Goal: Check status: Check status

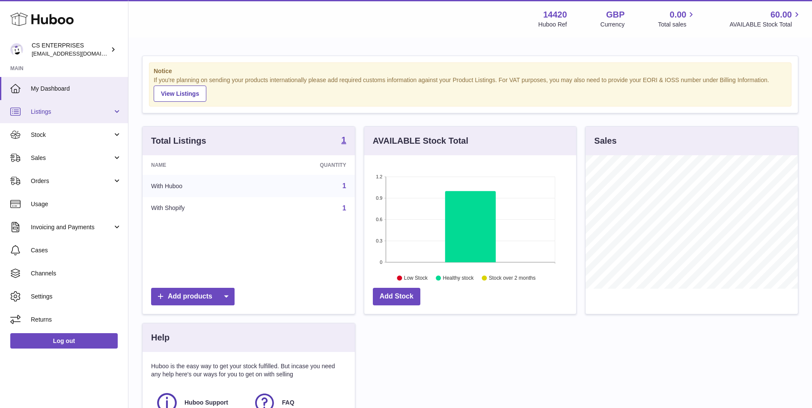
scroll to position [134, 212]
click at [78, 129] on link "Stock" at bounding box center [64, 134] width 128 height 23
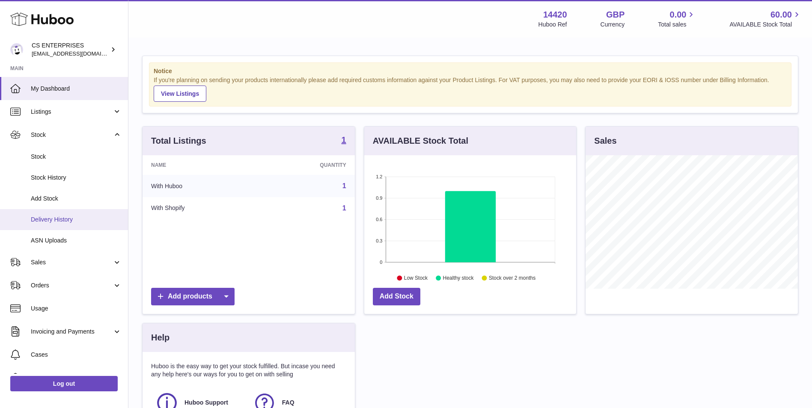
click at [87, 216] on span "Delivery History" at bounding box center [76, 220] width 91 height 8
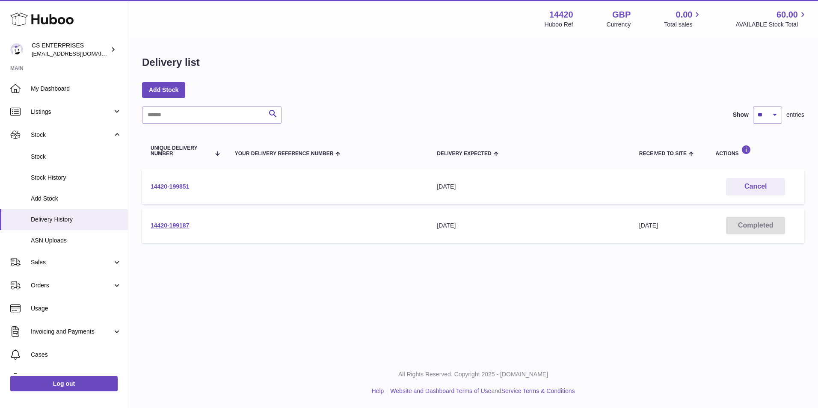
click at [175, 184] on link "14420-199851" at bounding box center [170, 186] width 39 height 7
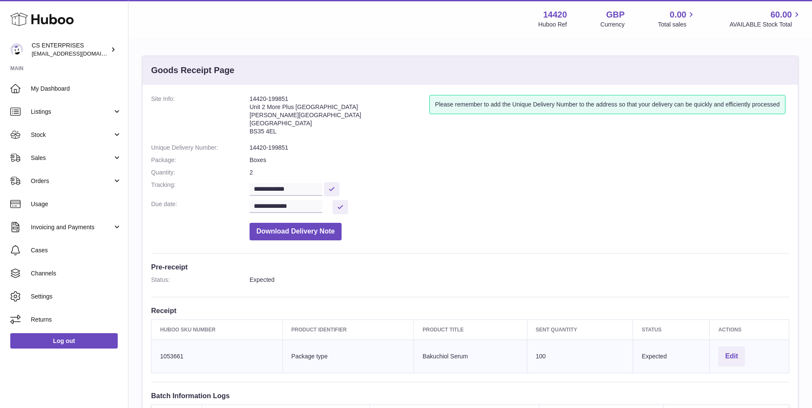
drag, startPoint x: 302, startPoint y: 97, endPoint x: 248, endPoint y: 97, distance: 53.9
click at [248, 97] on dl "**********" at bounding box center [470, 170] width 638 height 150
copy dl "14420-199851"
